Goal: Task Accomplishment & Management: Manage account settings

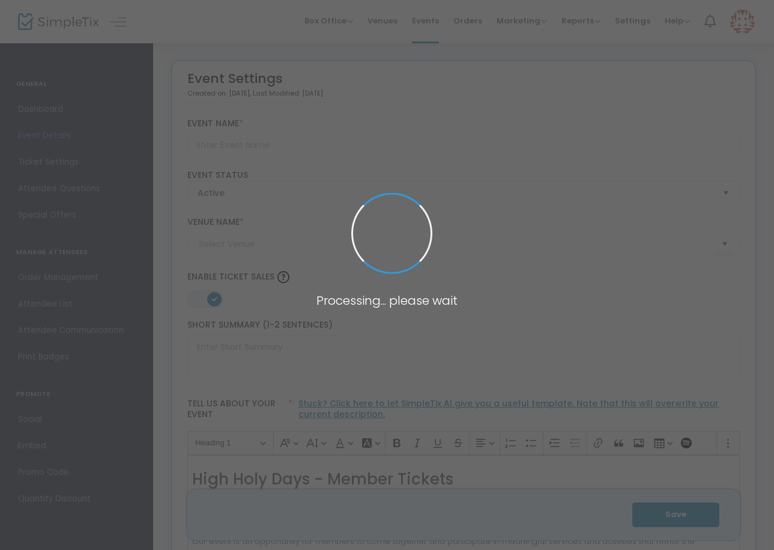
type input "High Holy Days - Member Tickets 5786"
type textarea "High Holy Days - Member Tickets Join us for a spiritually enriching experience …"
type input "Buy Tickets"
checkbox input "true"
type input "Caramoor and TST"
